Goal: Find specific page/section: Find specific page/section

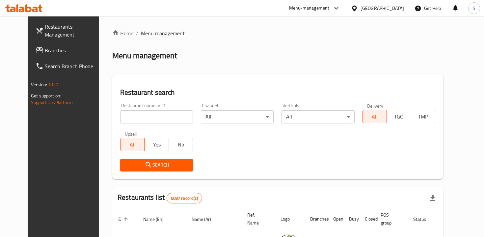
click at [176, 118] on input "search" at bounding box center [156, 116] width 73 height 13
click at [166, 164] on span "Search" at bounding box center [156, 165] width 62 height 8
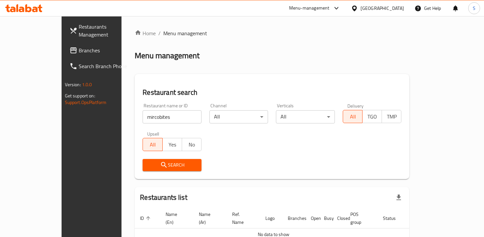
click at [160, 121] on input "mircobites" at bounding box center [172, 116] width 59 height 13
drag, startPoint x: 112, startPoint y: 117, endPoint x: 128, endPoint y: 117, distance: 15.8
click at [143, 117] on input "mircobites" at bounding box center [172, 116] width 59 height 13
click at [143, 118] on input "mircobites" at bounding box center [172, 116] width 59 height 13
click button "Search" at bounding box center [172, 165] width 59 height 12
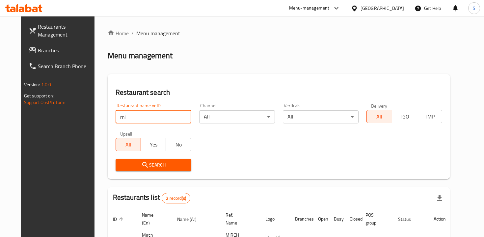
type input "m"
type input "mircobites"
click at [141, 164] on icon "submit" at bounding box center [145, 165] width 8 height 8
